Goal: Transaction & Acquisition: Purchase product/service

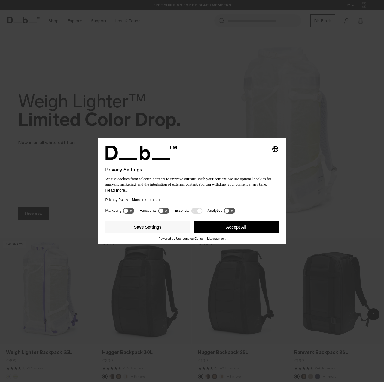
click at [195, 210] on icon at bounding box center [196, 211] width 11 height 6
click at [195, 212] on icon at bounding box center [196, 211] width 11 height 6
click at [172, 228] on button "Save Settings" at bounding box center [148, 227] width 85 height 12
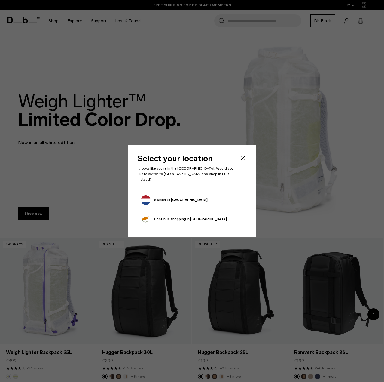
click at [204, 195] on form "Switch to Netherlands" at bounding box center [192, 200] width 102 height 10
drag, startPoint x: 164, startPoint y: 196, endPoint x: 168, endPoint y: 197, distance: 3.8
click at [165, 196] on button "Switch to Netherlands" at bounding box center [174, 200] width 67 height 10
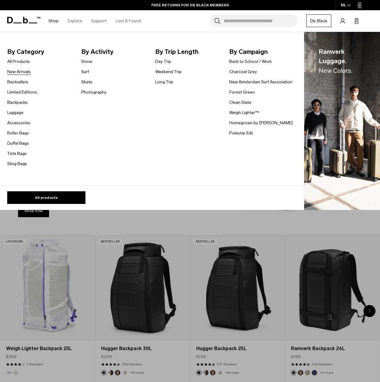
click at [24, 71] on link "New Arrivals" at bounding box center [18, 72] width 23 height 6
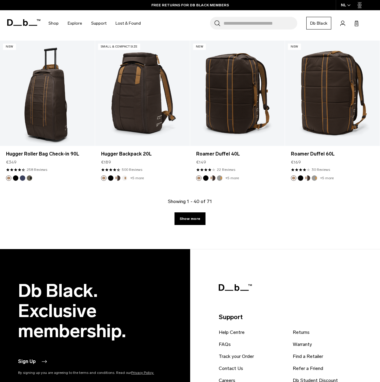
scroll to position [1534, 0]
